Goal: Task Accomplishment & Management: Use online tool/utility

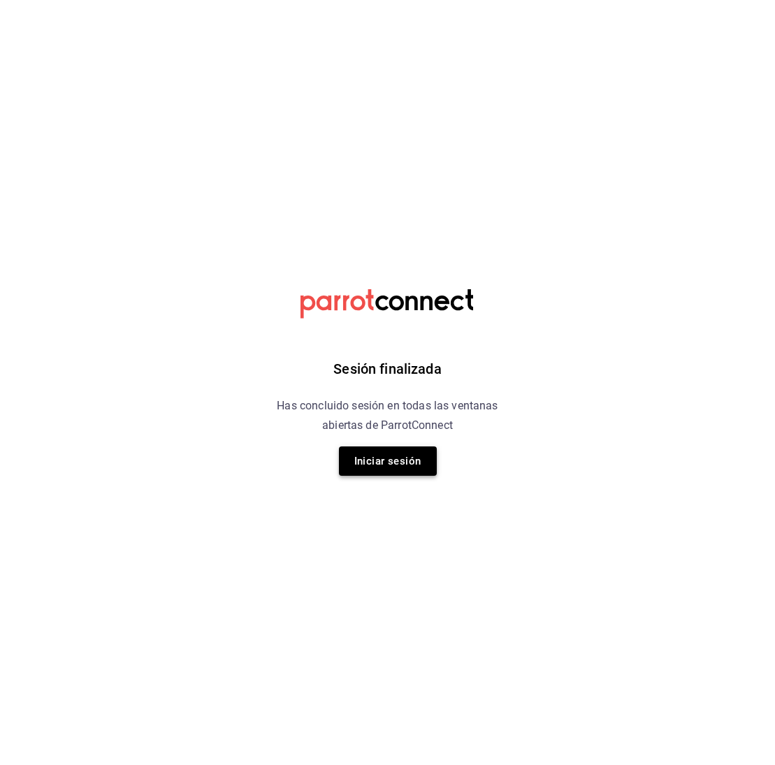
click at [412, 461] on button "Iniciar sesión" at bounding box center [388, 461] width 98 height 29
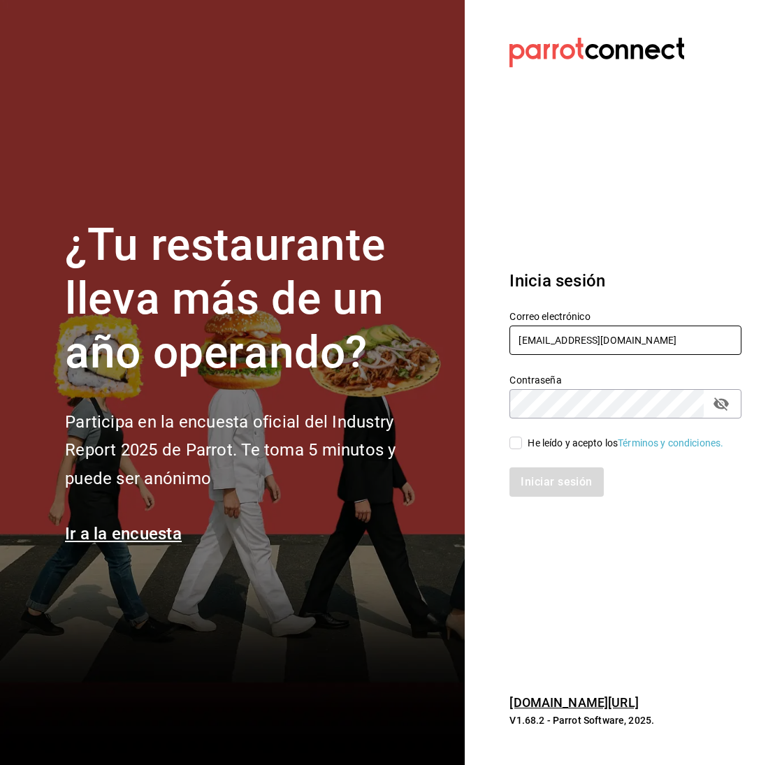
type input "[EMAIL_ADDRESS][DOMAIN_NAME]"
drag, startPoint x: 715, startPoint y: 443, endPoint x: 708, endPoint y: 434, distance: 11.5
click at [723, 440] on div "He leído y acepto los Términos y condiciones." at bounding box center [626, 443] width 196 height 15
click at [522, 440] on input "He leído y acepto los Términos y condiciones." at bounding box center [515, 443] width 13 height 13
checkbox input "true"
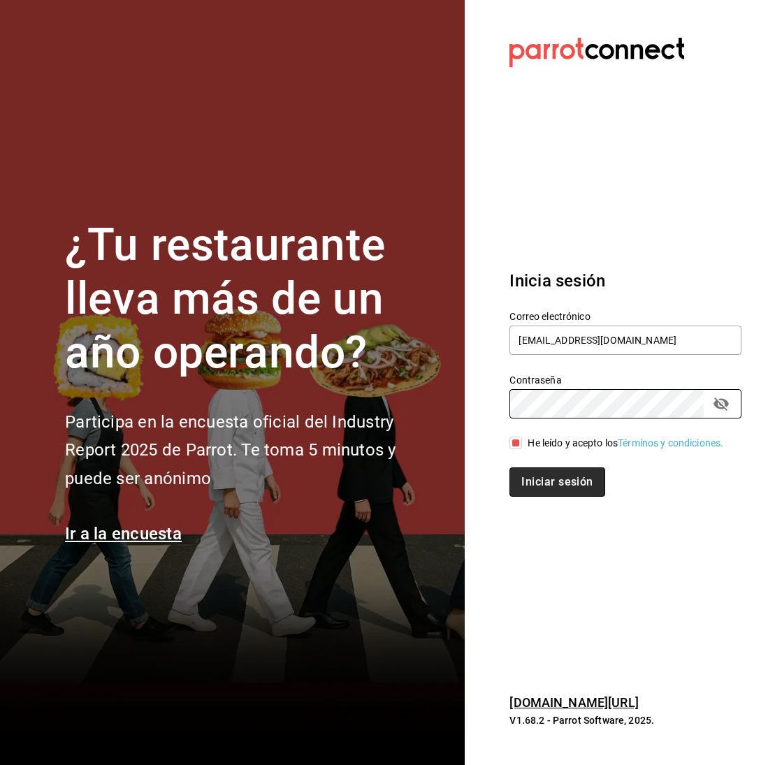
click at [572, 497] on button "Iniciar sesión" at bounding box center [556, 481] width 95 height 29
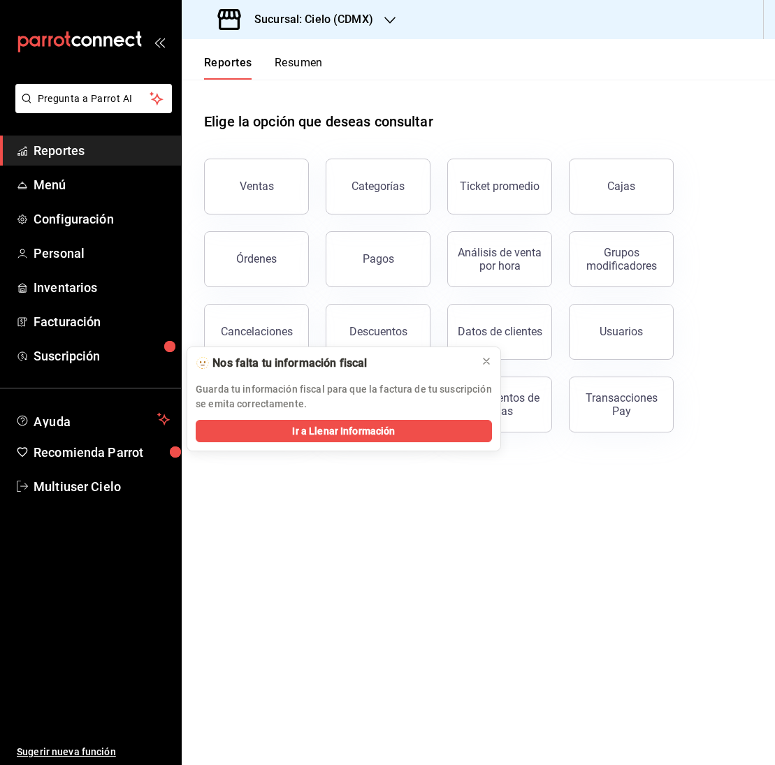
click at [396, 15] on icon "button" at bounding box center [389, 20] width 11 height 11
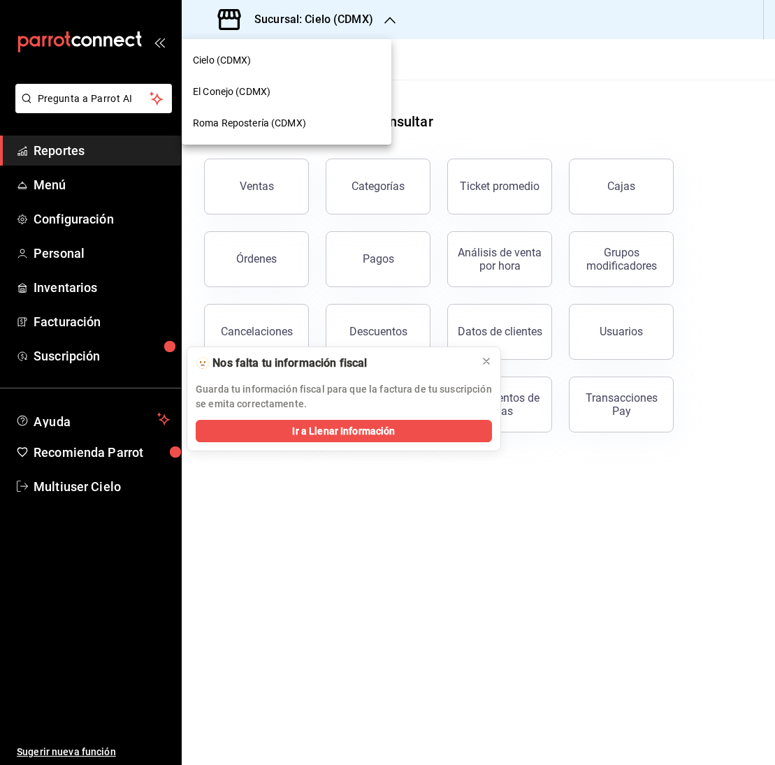
drag, startPoint x: 516, startPoint y: 82, endPoint x: 402, endPoint y: 241, distance: 194.9
click at [516, 82] on div at bounding box center [387, 382] width 775 height 765
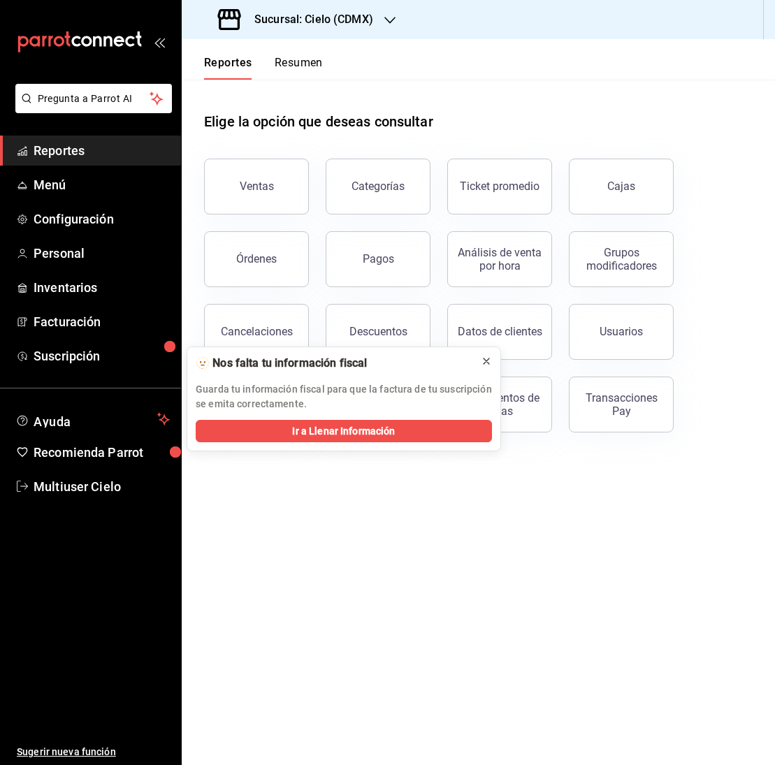
click at [492, 361] on button at bounding box center [486, 361] width 22 height 22
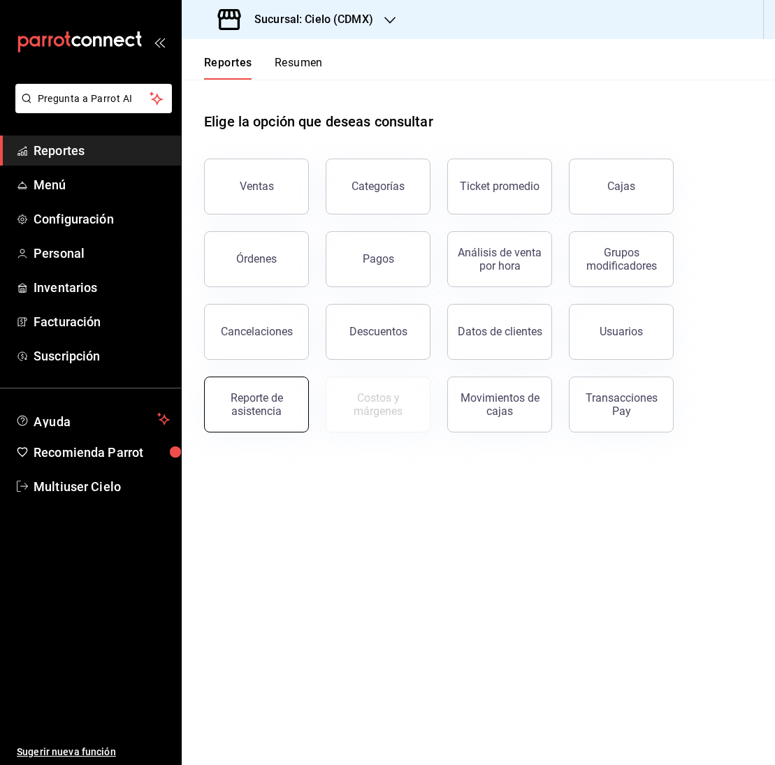
click at [255, 409] on div "Reporte de asistencia" at bounding box center [256, 404] width 87 height 27
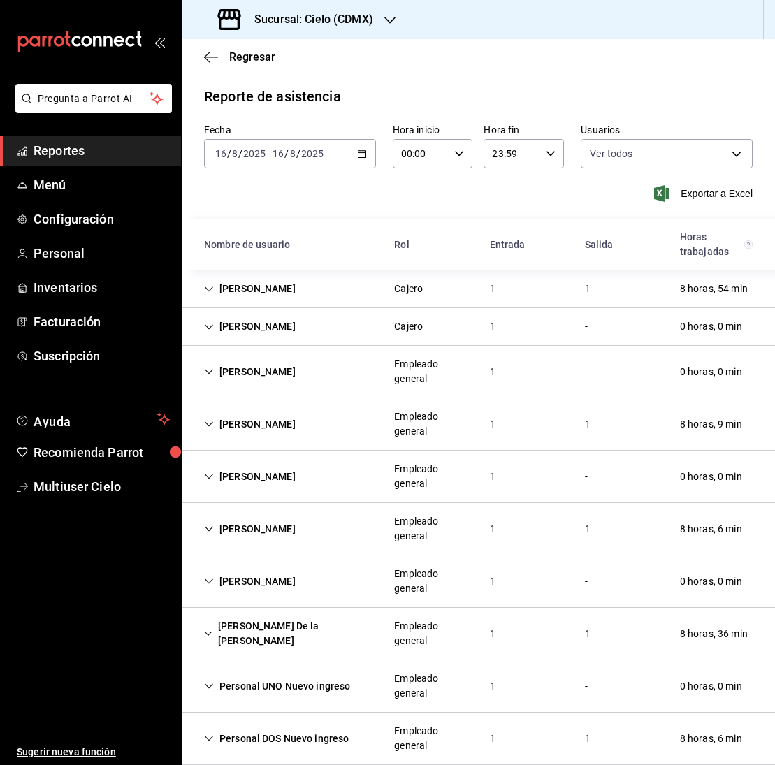
click at [363, 154] on icon "button" at bounding box center [362, 154] width 10 height 10
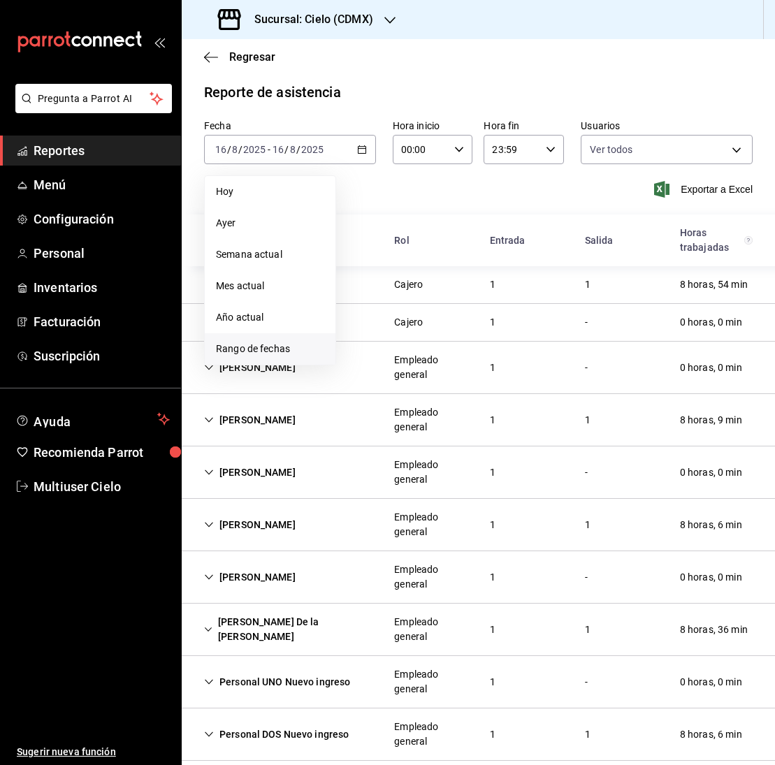
scroll to position [7, 0]
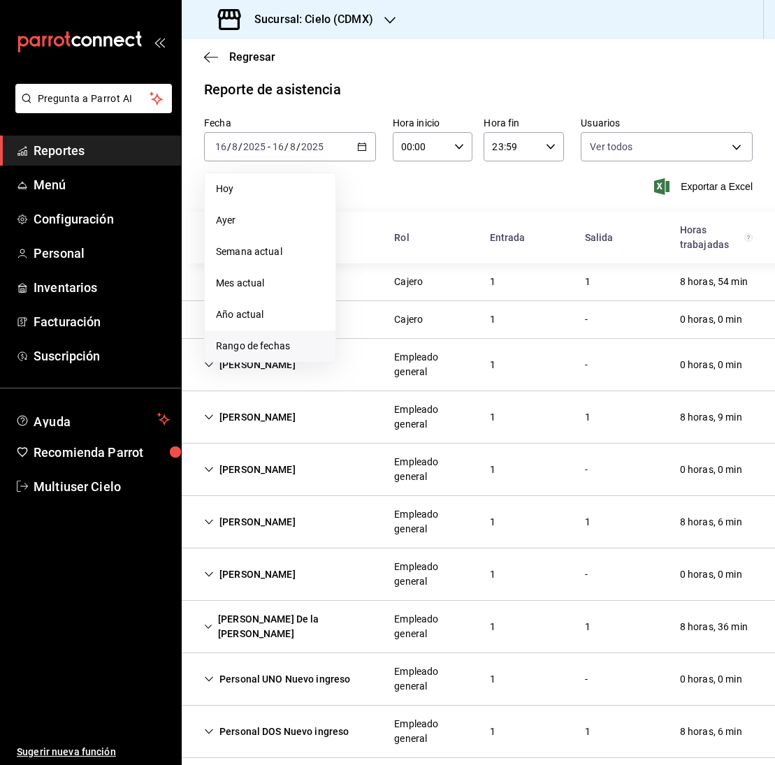
click at [275, 349] on span "Rango de fechas" at bounding box center [270, 346] width 108 height 15
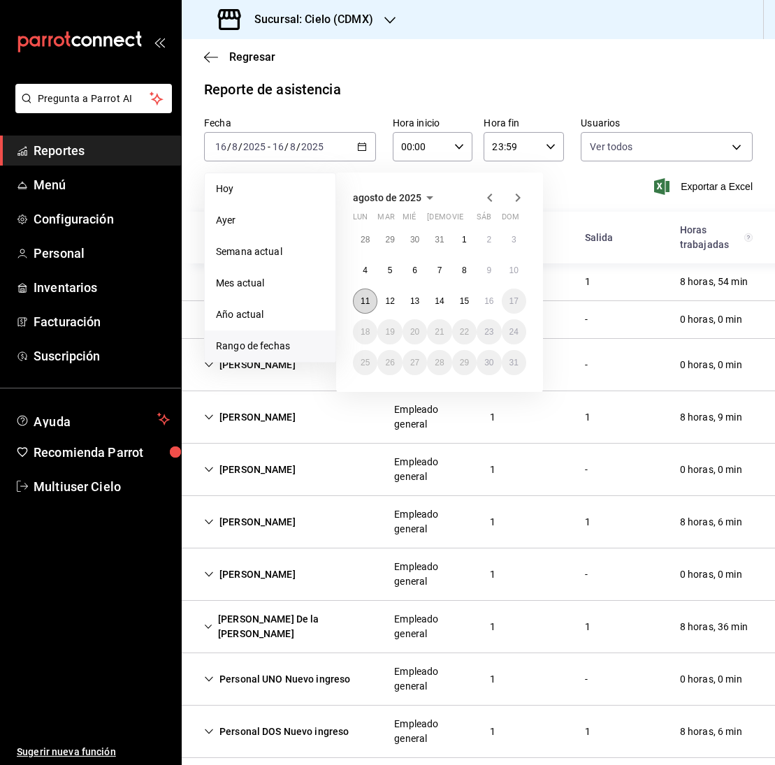
click at [365, 305] on abbr "11" at bounding box center [365, 301] width 9 height 10
click at [486, 305] on abbr "16" at bounding box center [488, 301] width 9 height 10
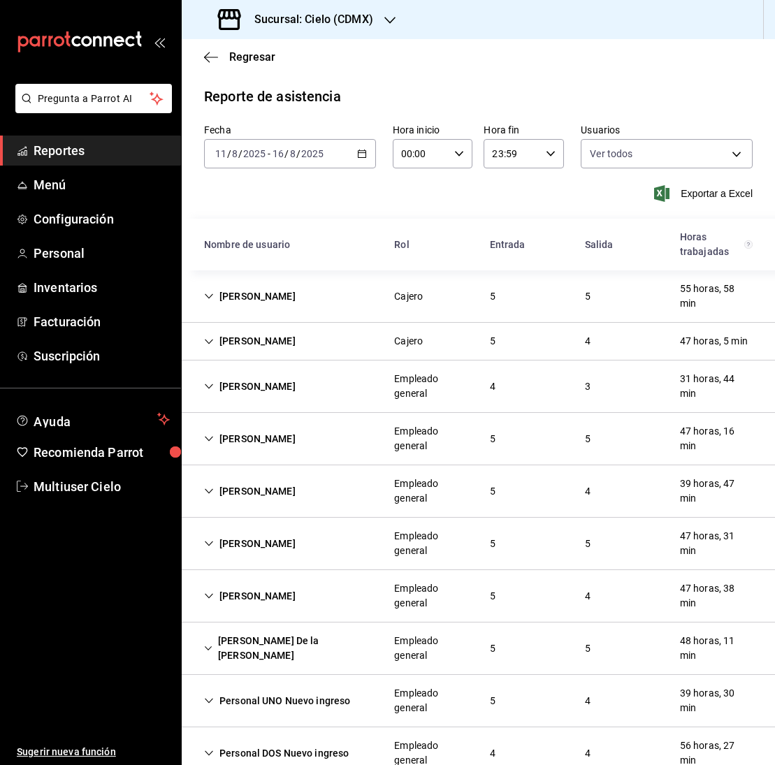
click at [212, 436] on icon "Cell" at bounding box center [209, 439] width 10 height 10
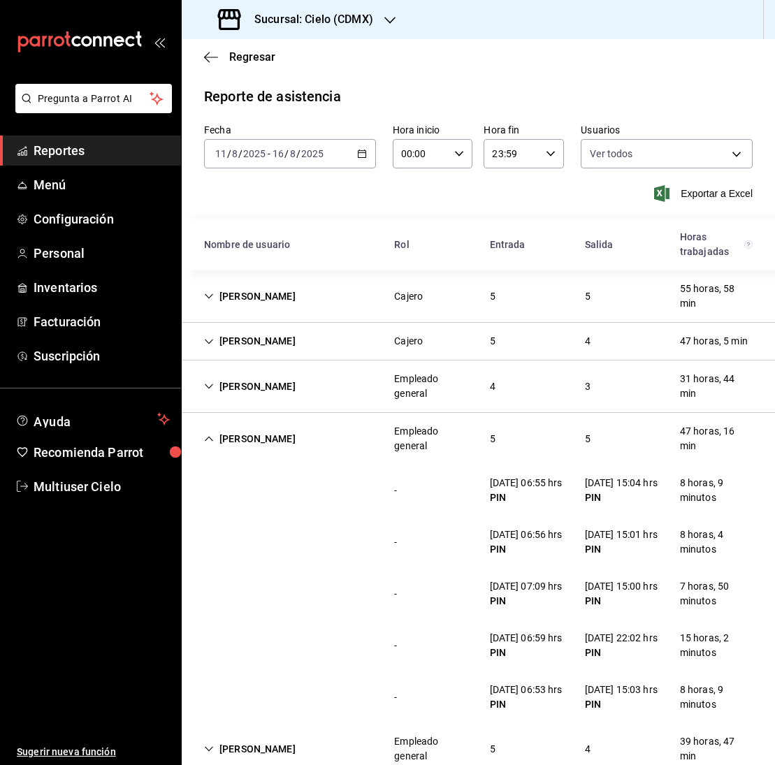
click at [361, 155] on icon "button" at bounding box center [362, 154] width 10 height 10
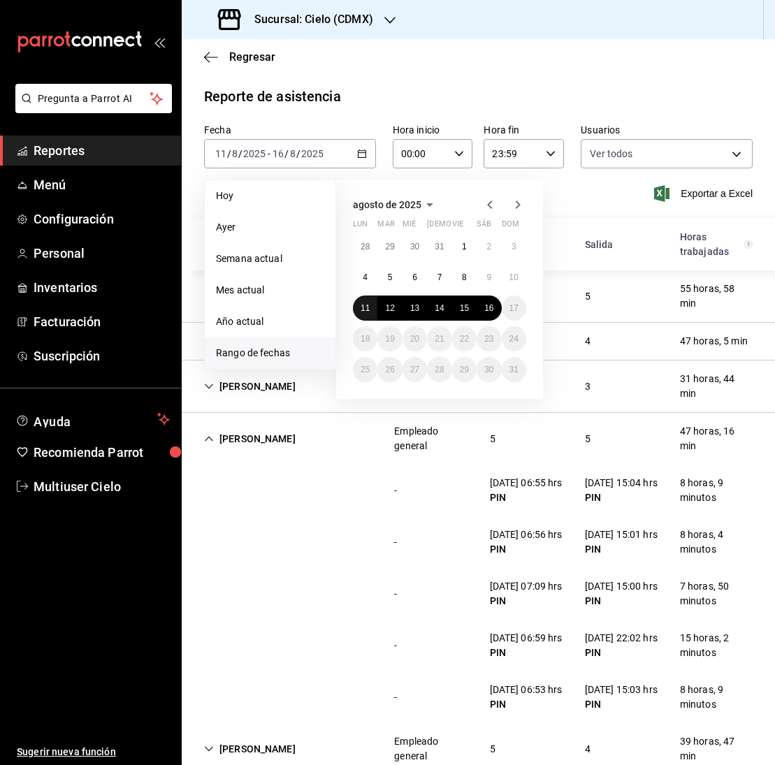
click at [363, 309] on abbr "11" at bounding box center [365, 308] width 9 height 10
click at [514, 307] on div "28 29 30 31 1 2 3 4 5 6 7 8 9 10 11 12 13 14 15 16 17 18 19 20 21 22 23 24 25 2…" at bounding box center [439, 308] width 173 height 148
drag, startPoint x: 365, startPoint y: 308, endPoint x: 490, endPoint y: 307, distance: 124.4
click at [490, 307] on div "28 29 30 31 1 2 3 4 5 6 7 8 9 10 11 12 13 14 15 16 17 18 19 20 21 22 23 24 25 2…" at bounding box center [439, 308] width 173 height 148
click at [493, 310] on abbr "16" at bounding box center [488, 308] width 9 height 10
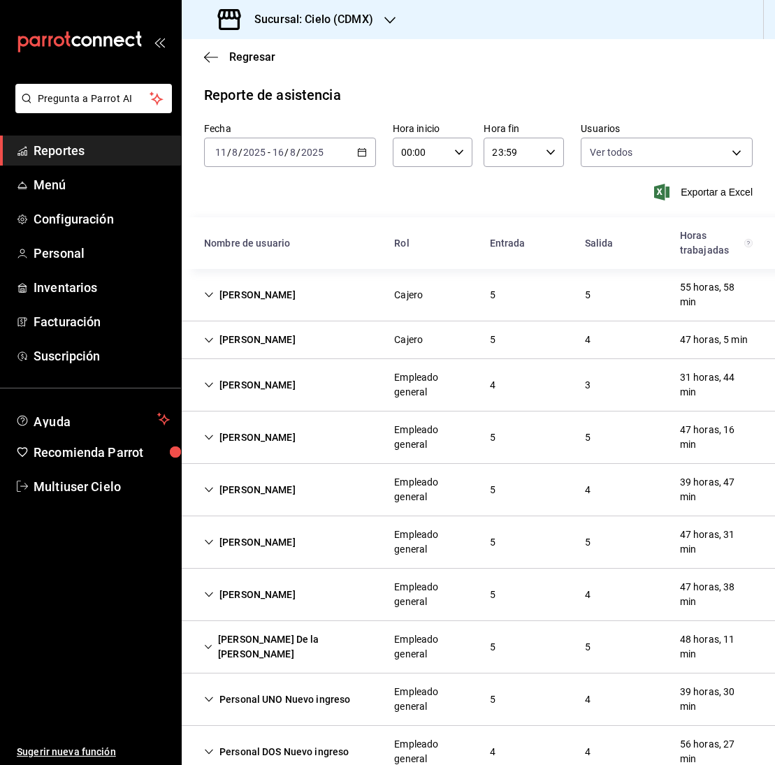
click at [211, 435] on icon "Cell" at bounding box center [209, 438] width 10 height 10
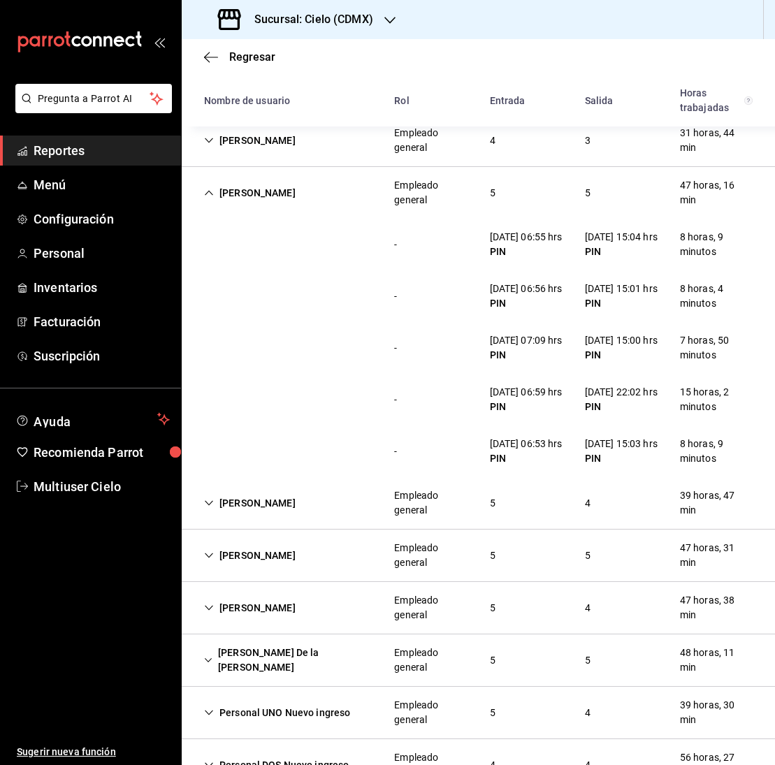
scroll to position [249, 0]
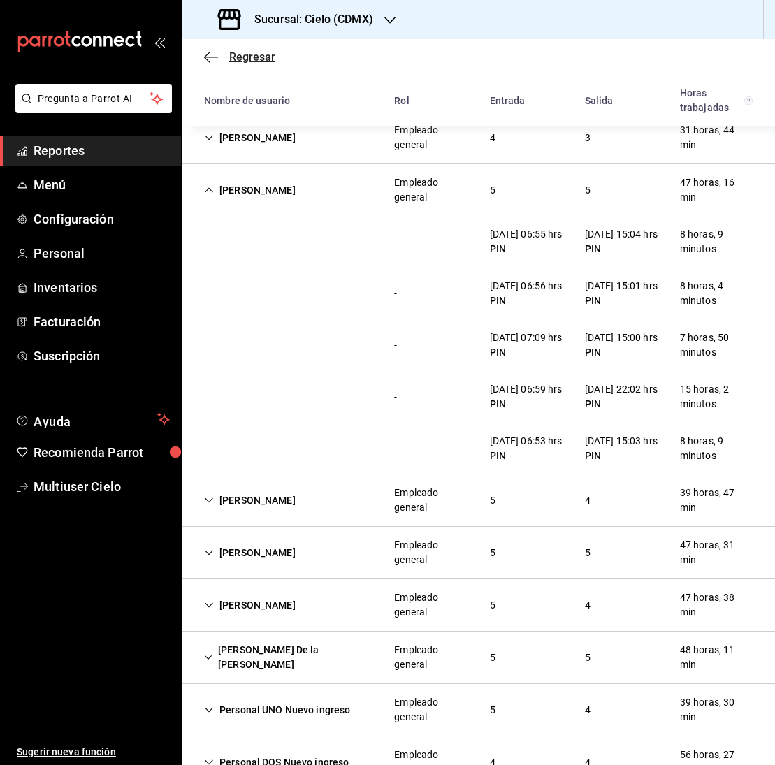
click at [209, 58] on icon "button" at bounding box center [211, 57] width 14 height 13
